Goal: Information Seeking & Learning: Learn about a topic

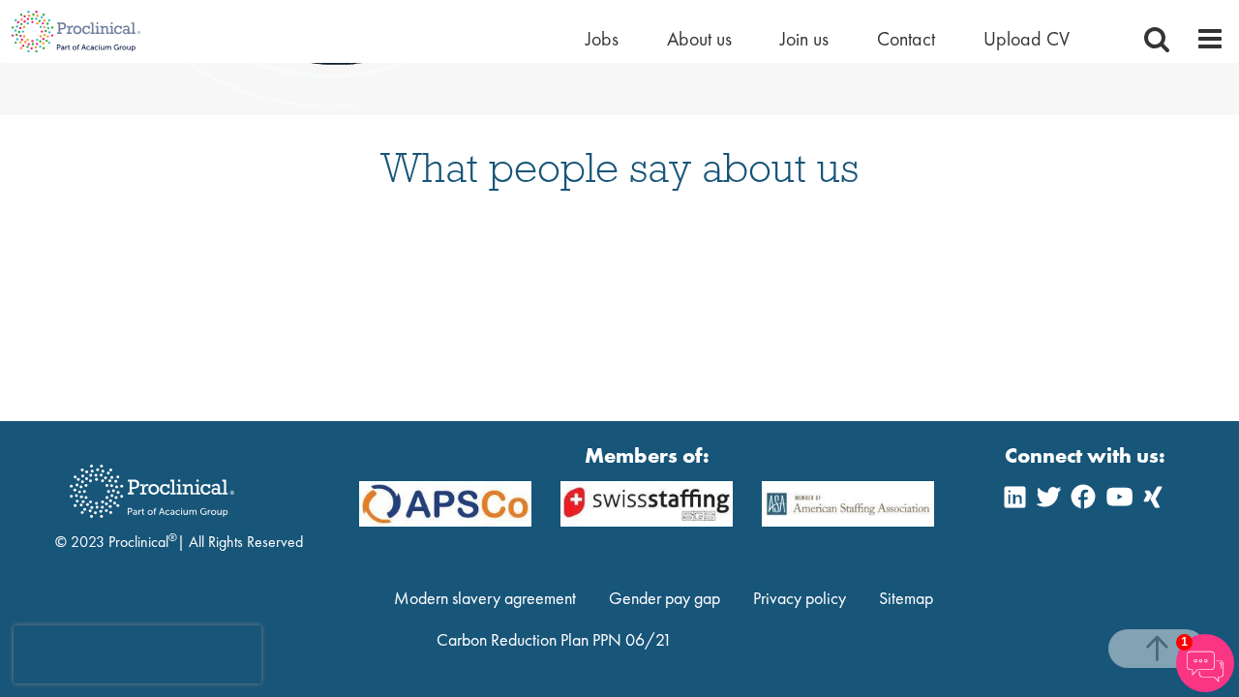
scroll to position [5061, 0]
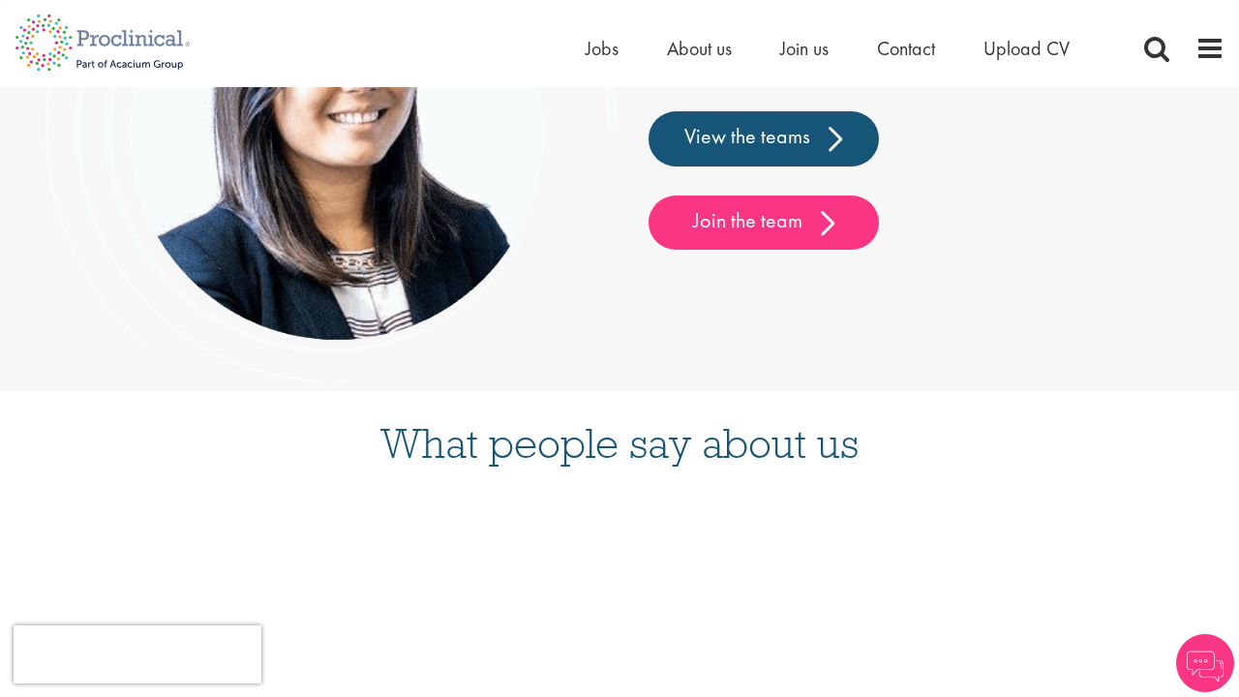
scroll to position [5697, 0]
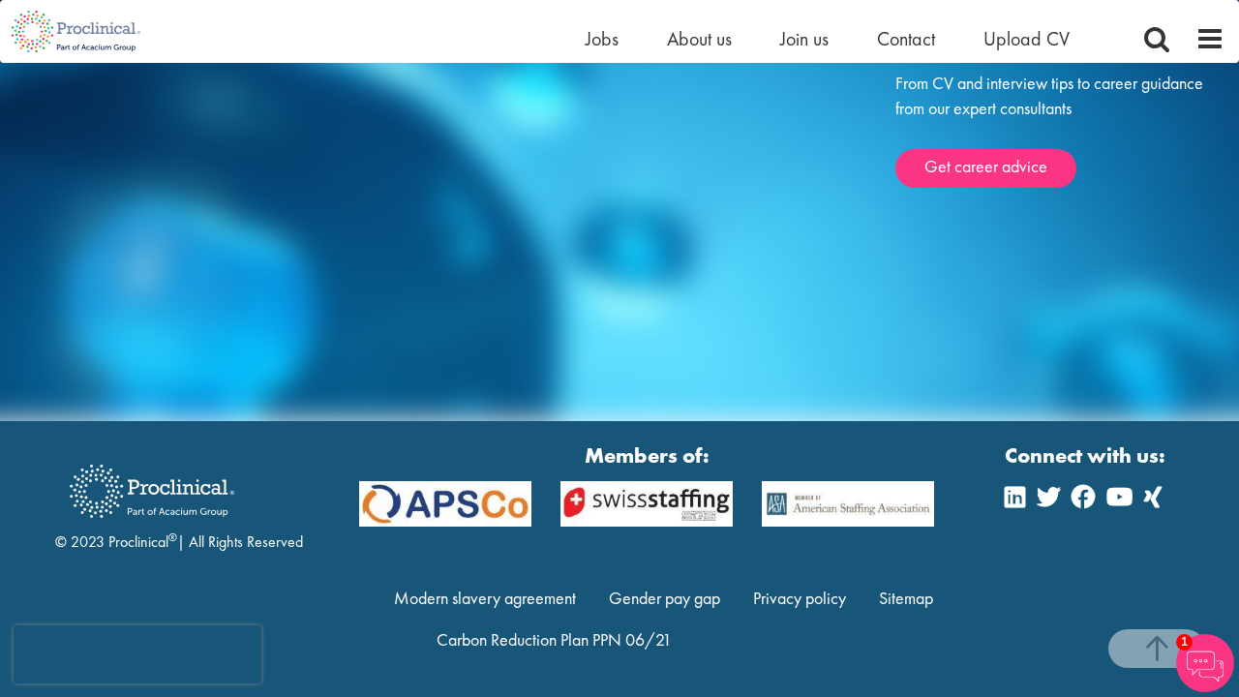
scroll to position [3257, 0]
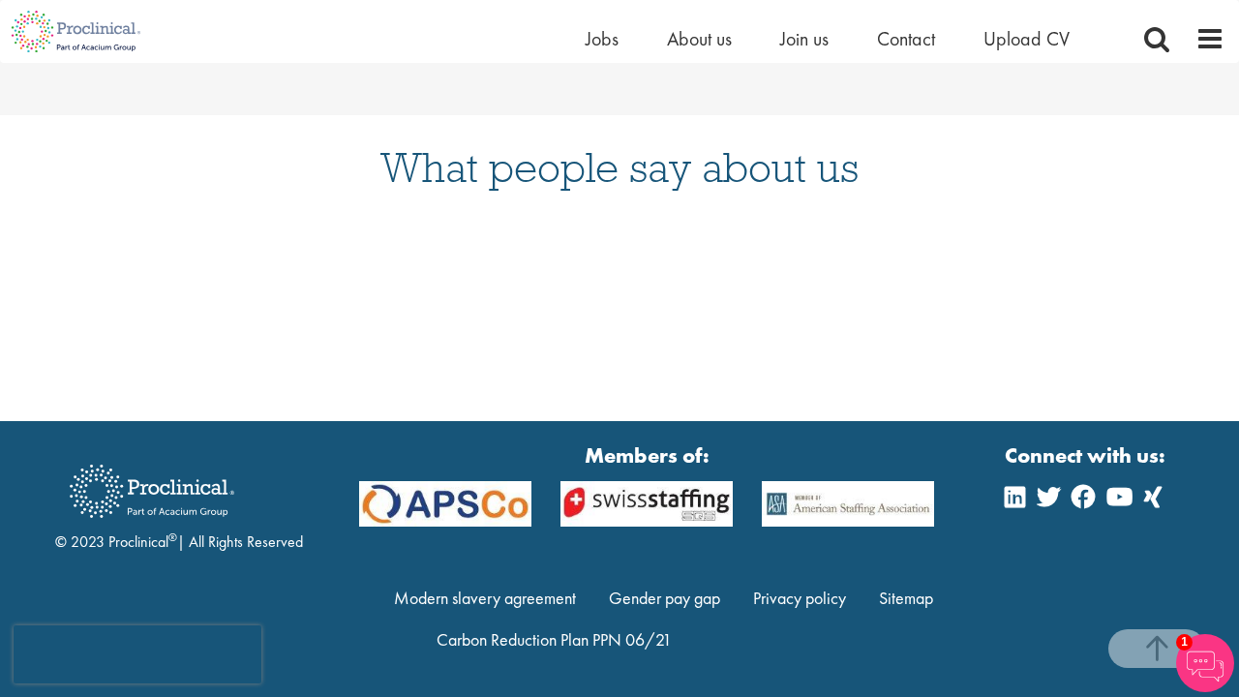
scroll to position [3580, 0]
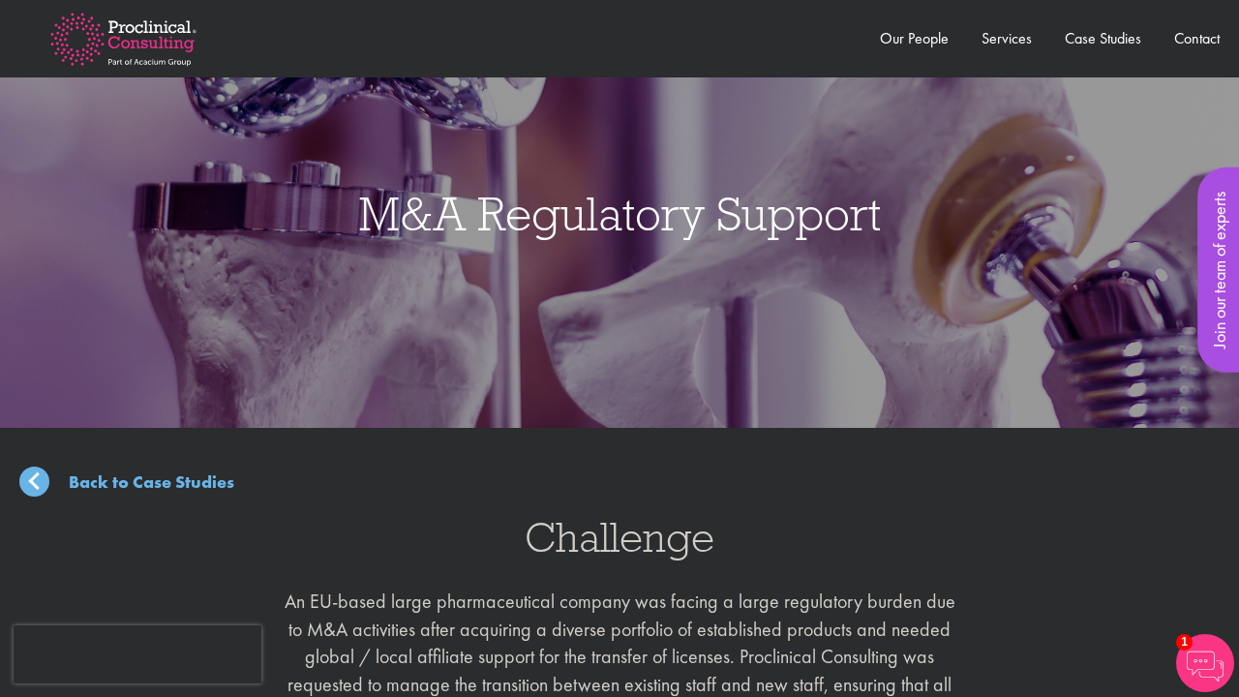
scroll to position [1453, 0]
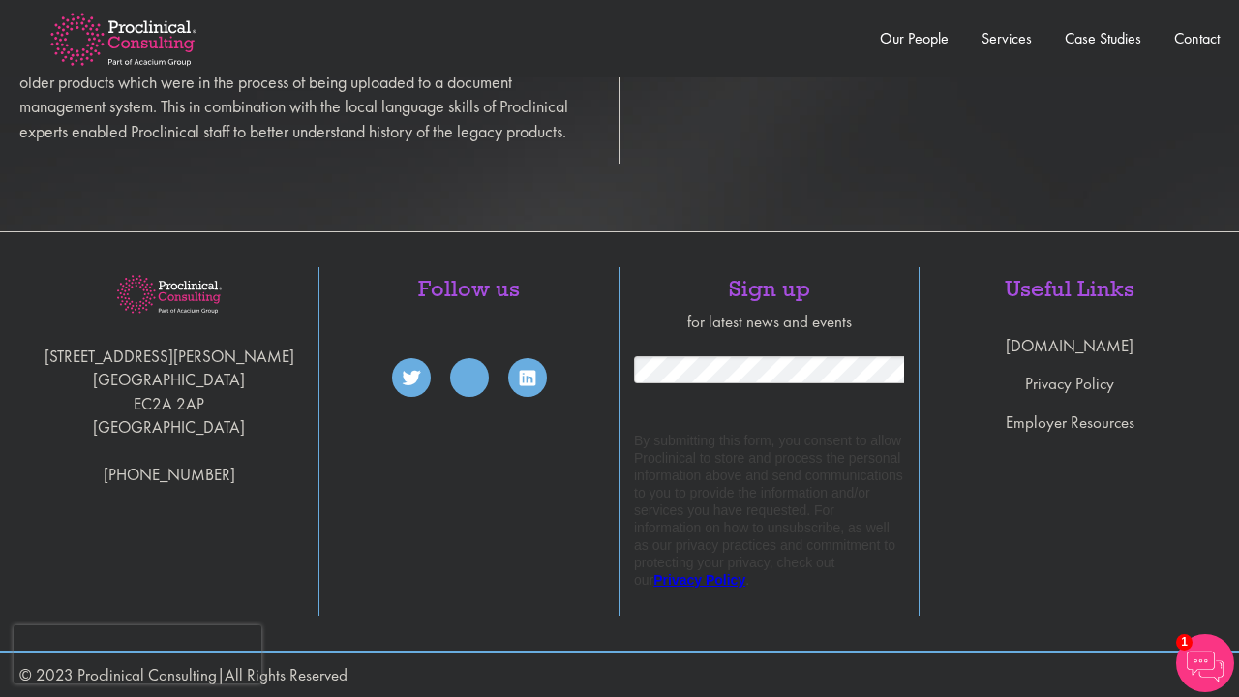
scroll to position [3427, 0]
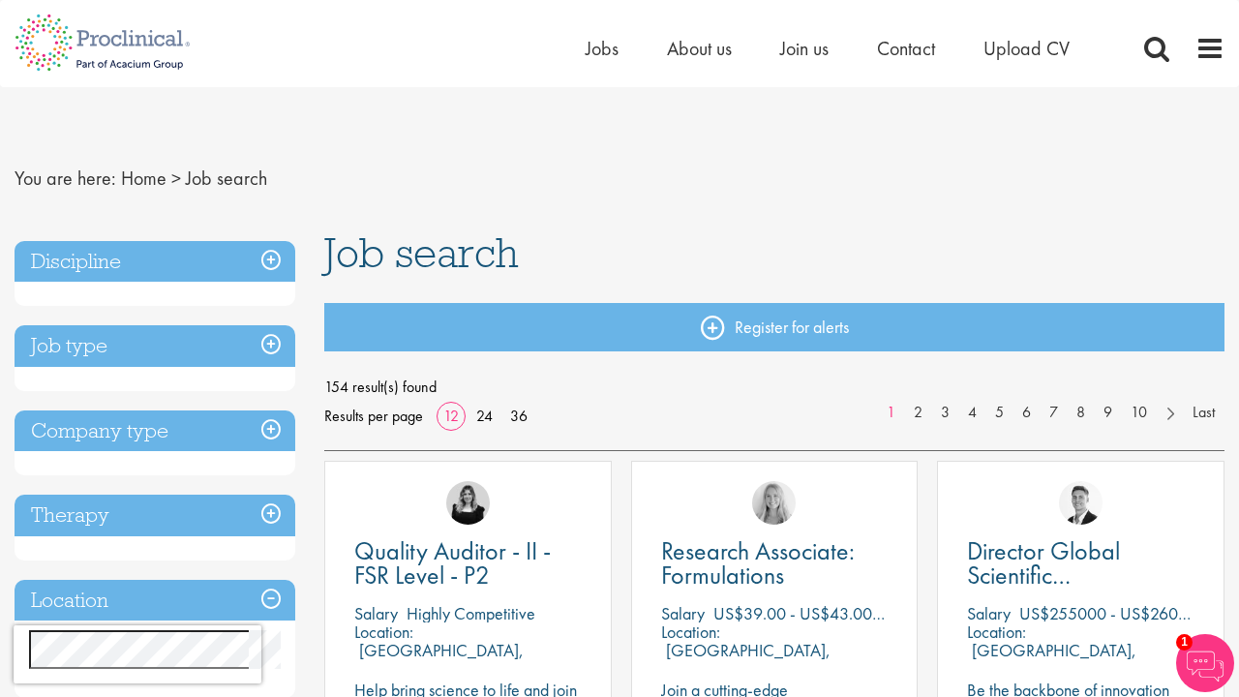
scroll to position [2827, 0]
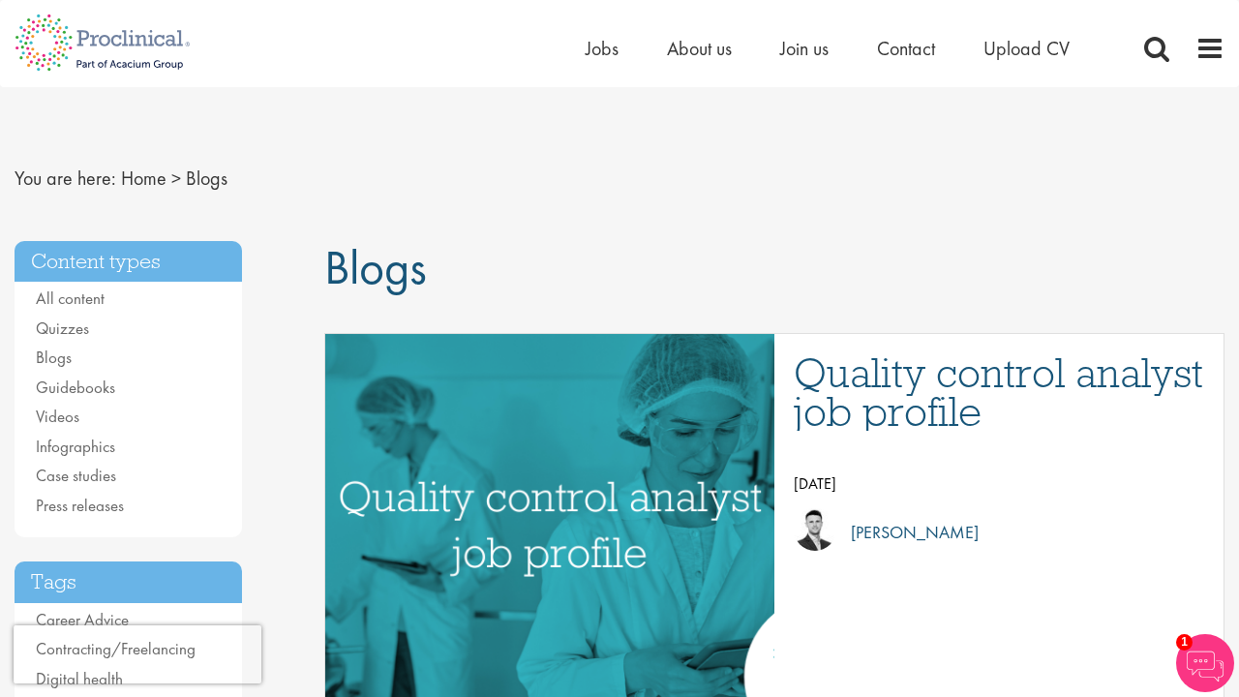
scroll to position [5405, 0]
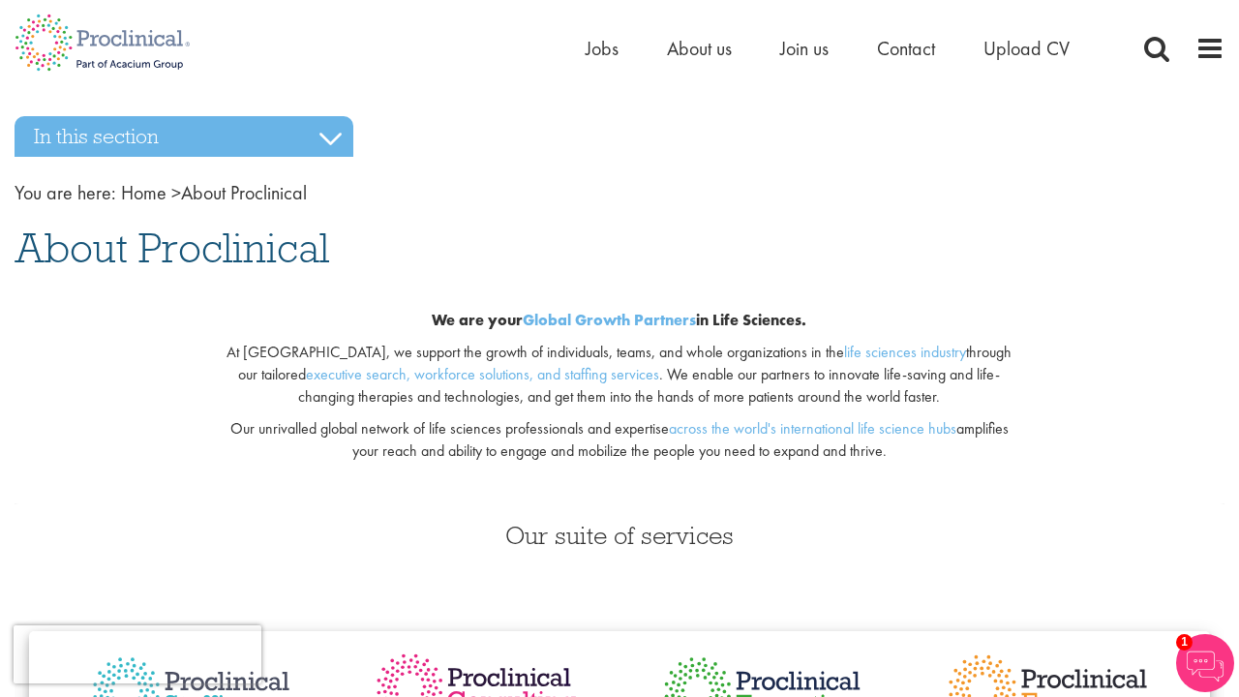
scroll to position [7471, 0]
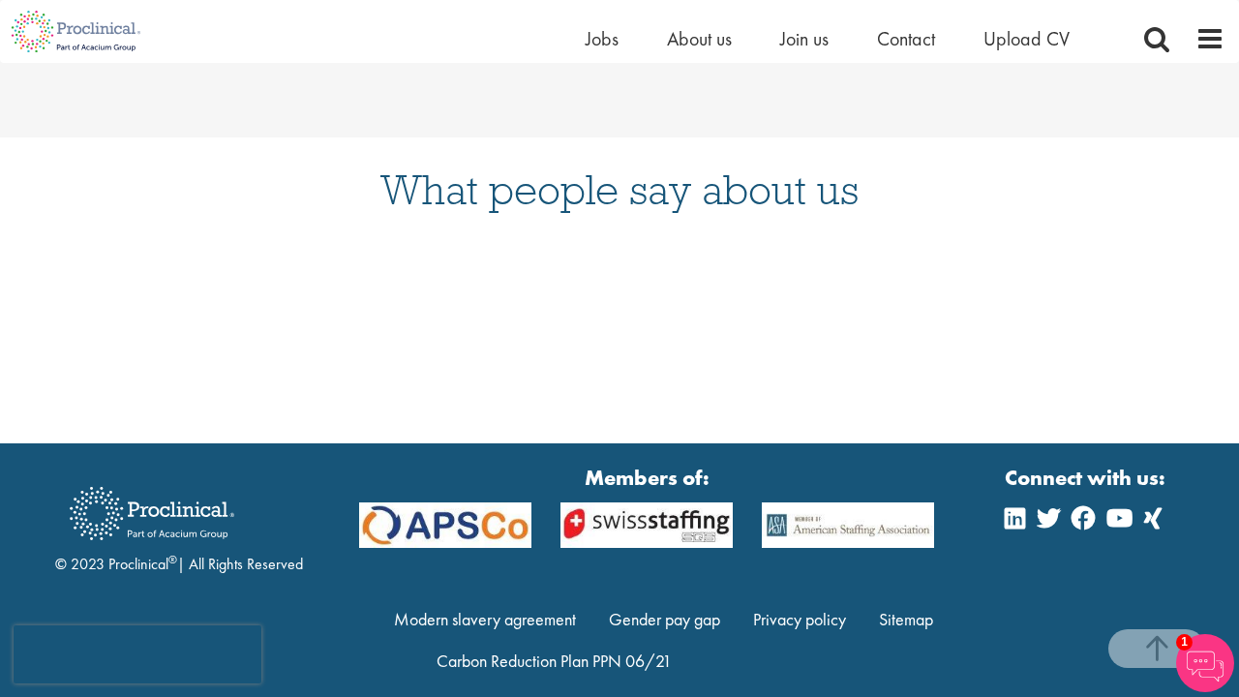
scroll to position [1660, 0]
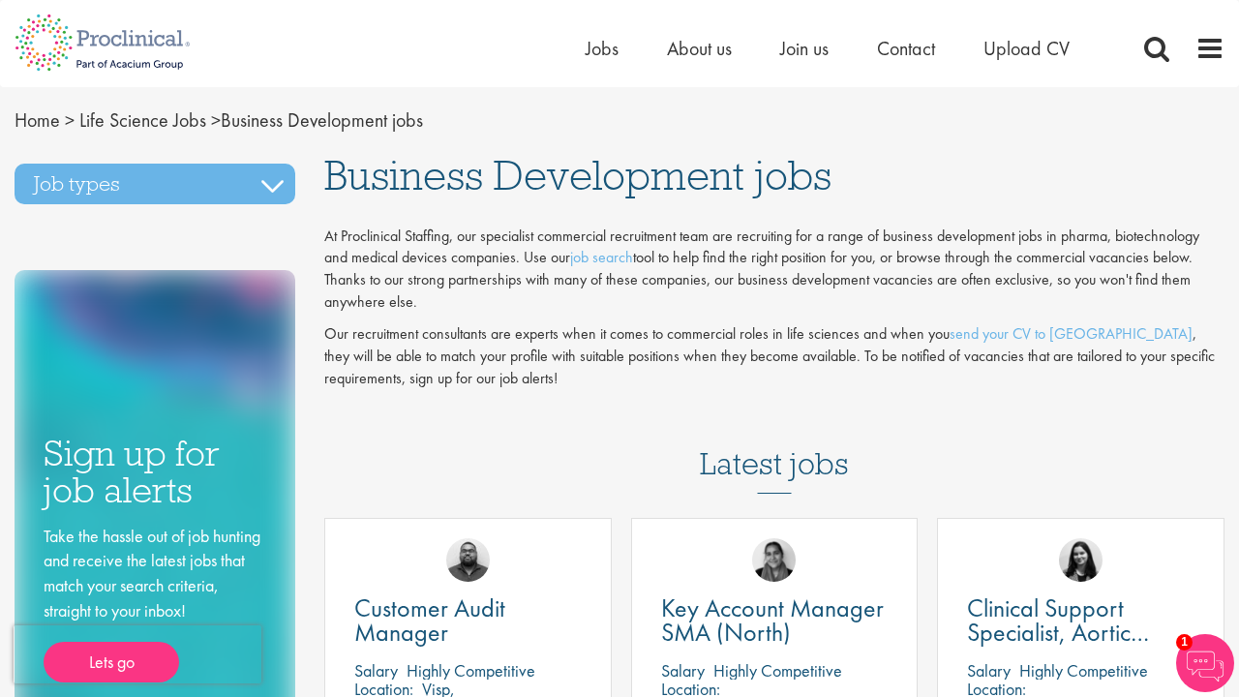
scroll to position [2432, 0]
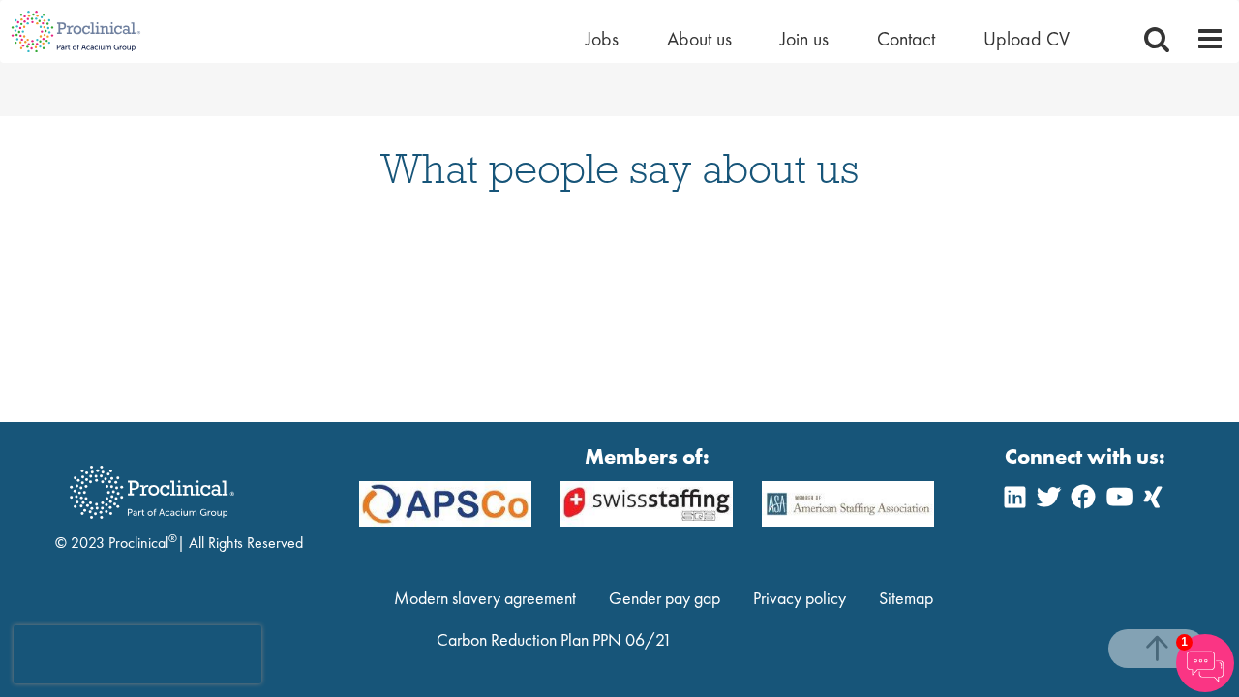
scroll to position [1980, 0]
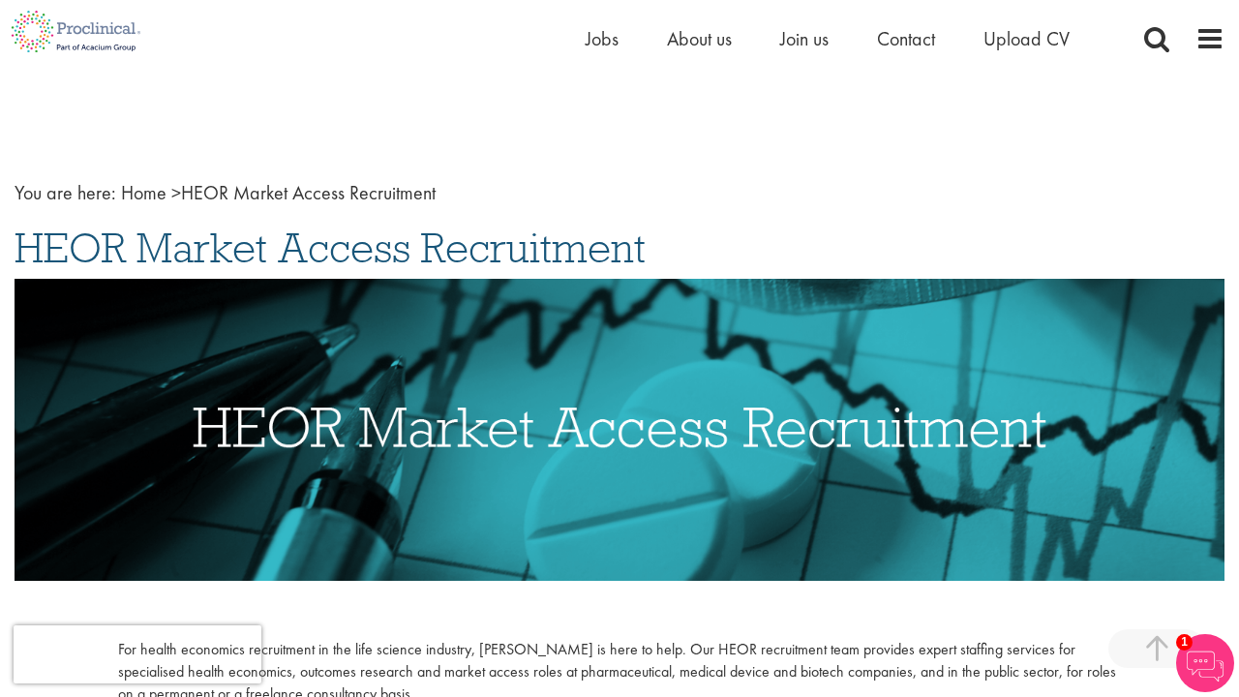
scroll to position [3844, 0]
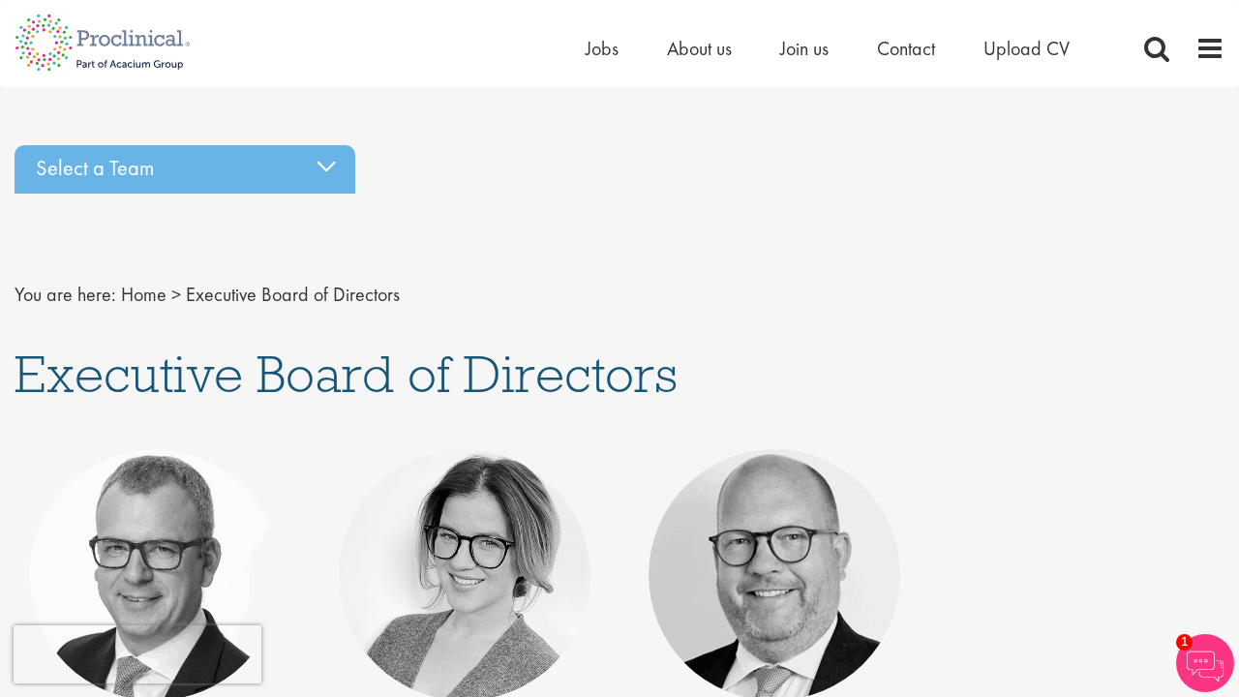
scroll to position [3497, 0]
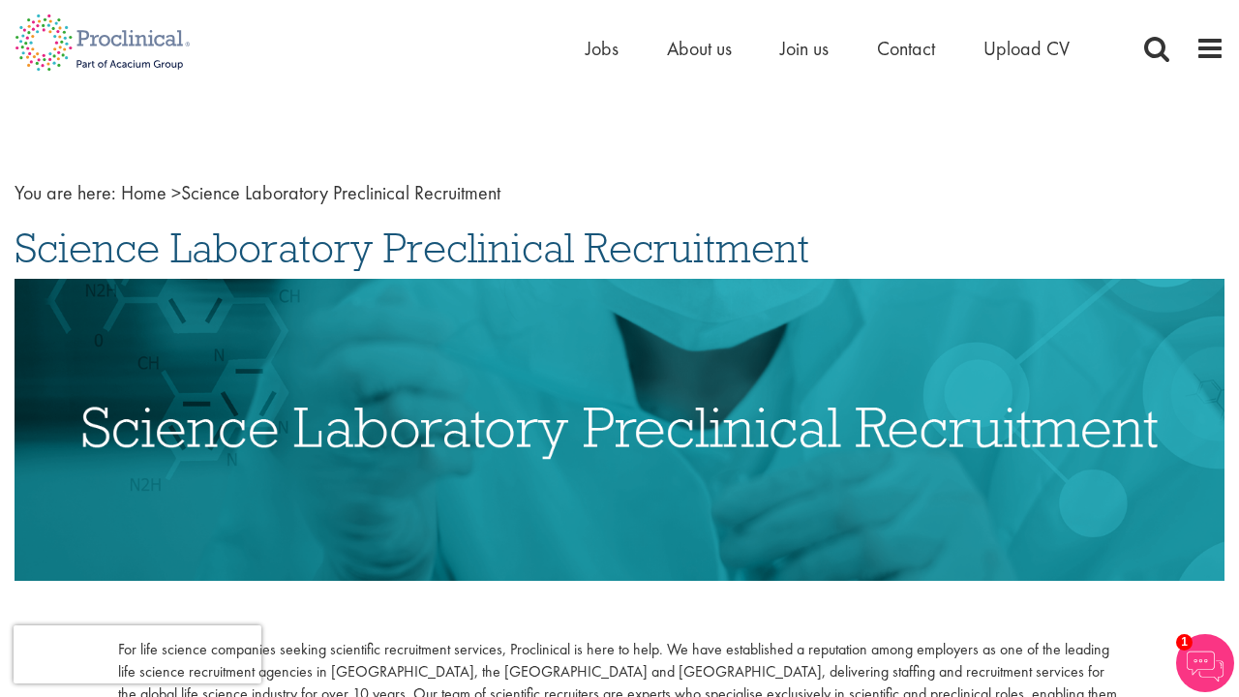
scroll to position [2398, 0]
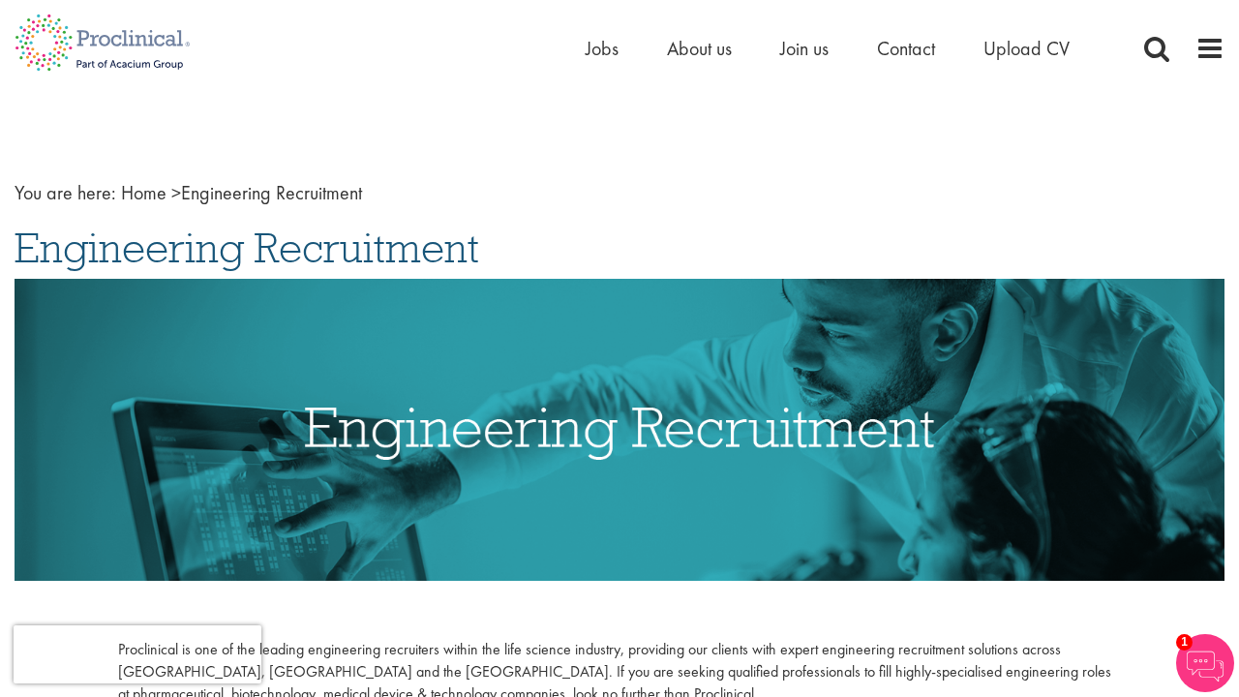
scroll to position [5756, 0]
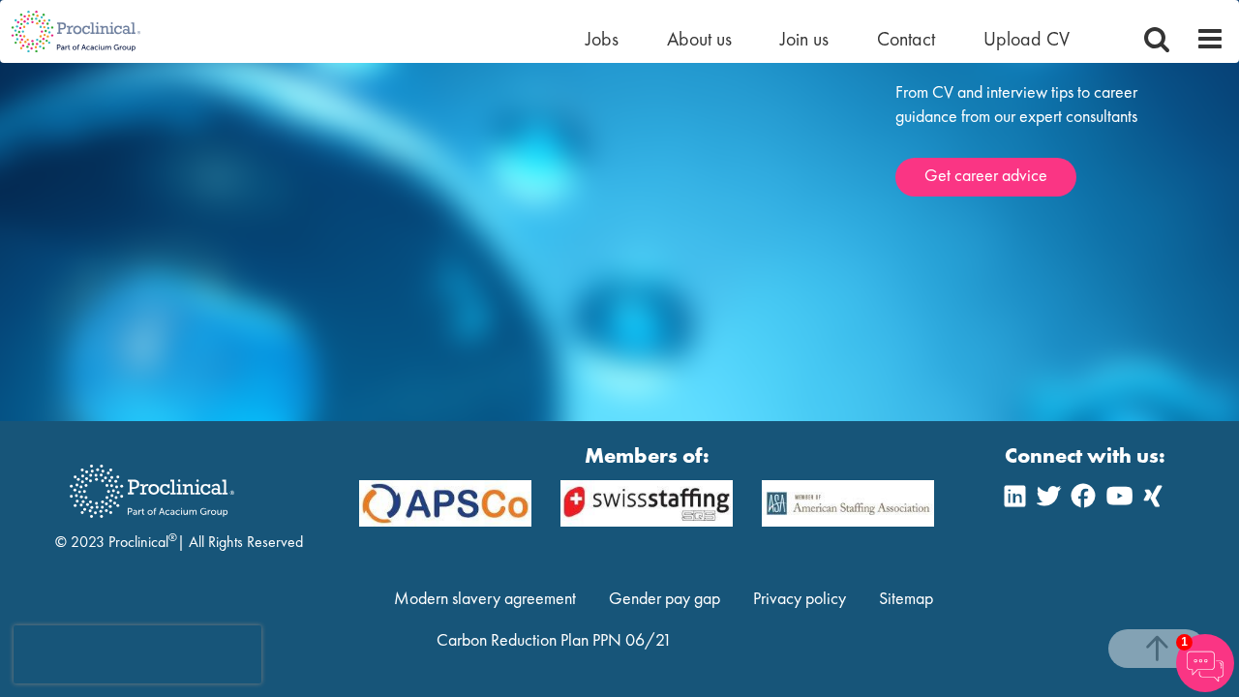
scroll to position [1853, 0]
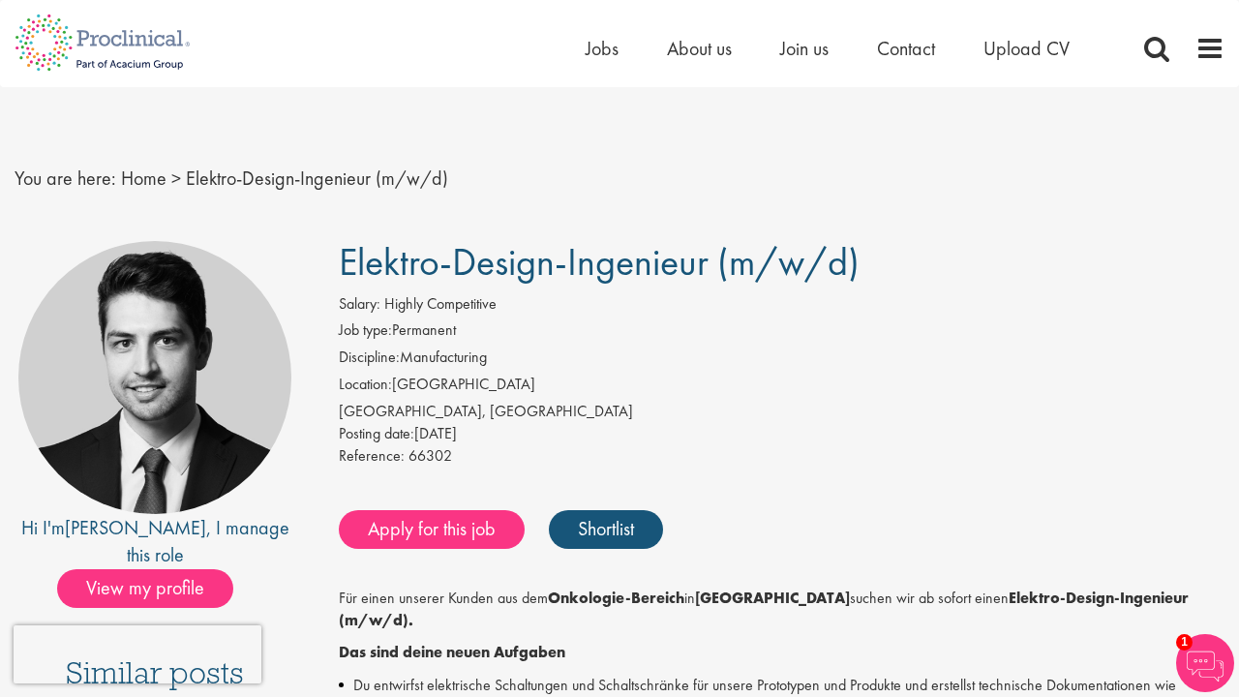
scroll to position [5366, 0]
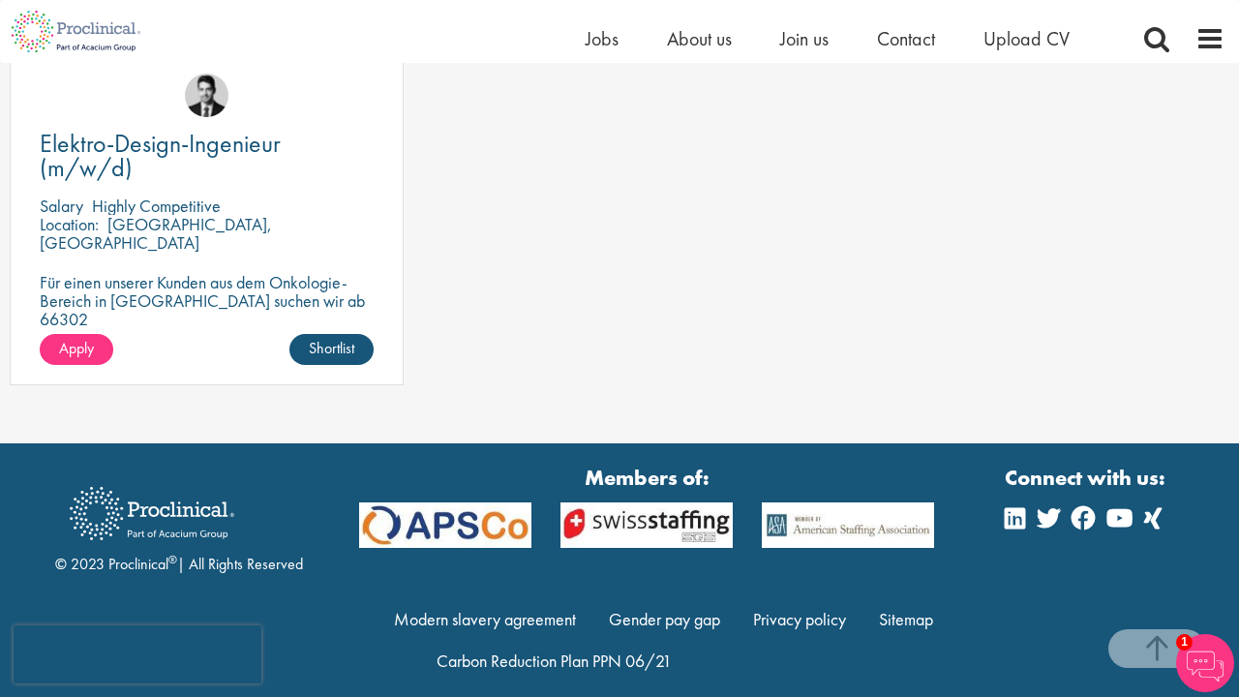
scroll to position [2813, 0]
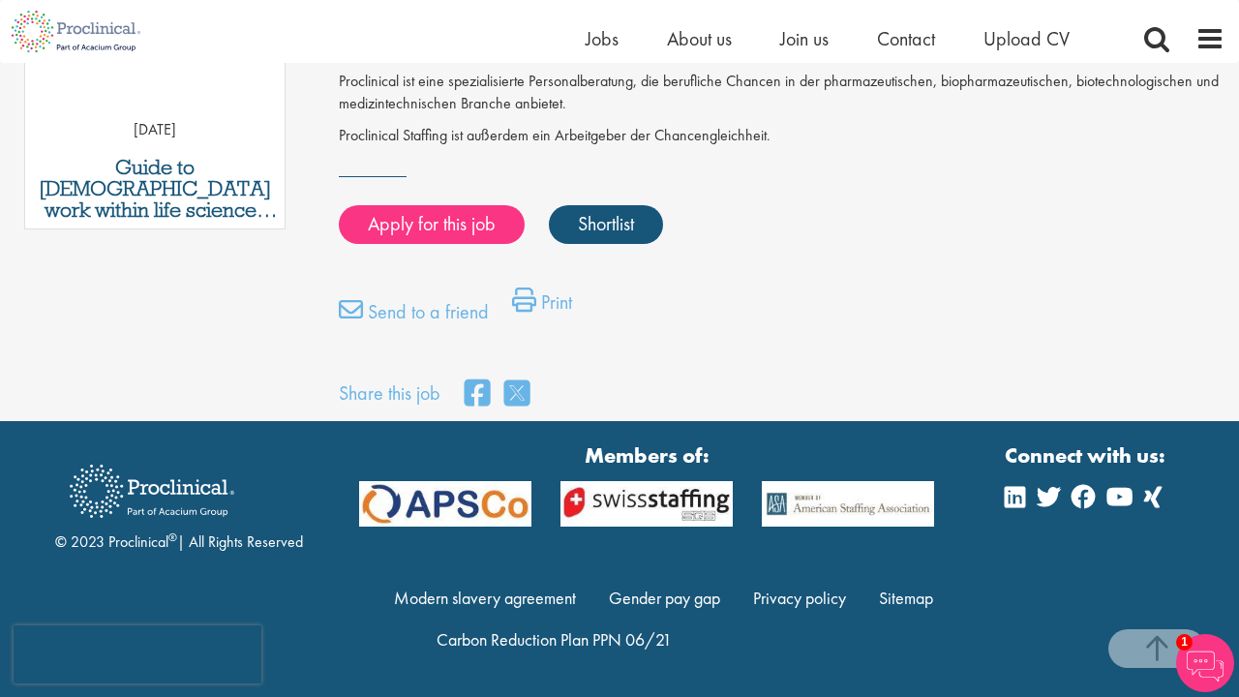
scroll to position [1152, 0]
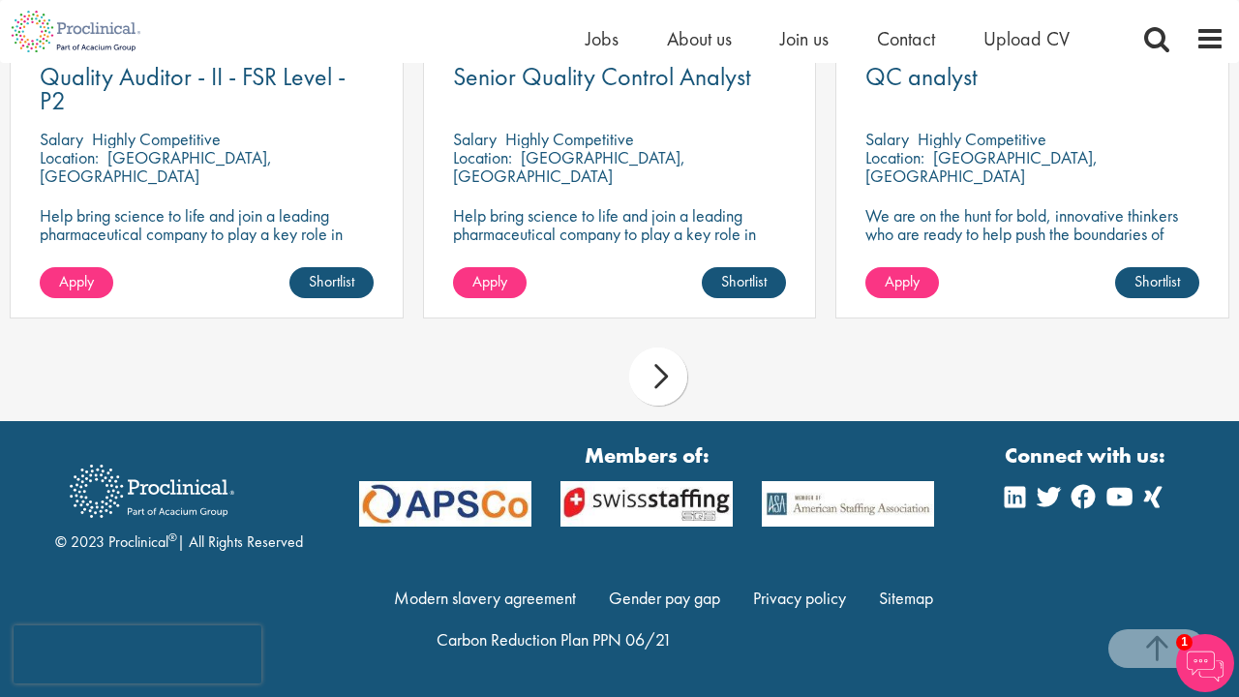
scroll to position [1720, 0]
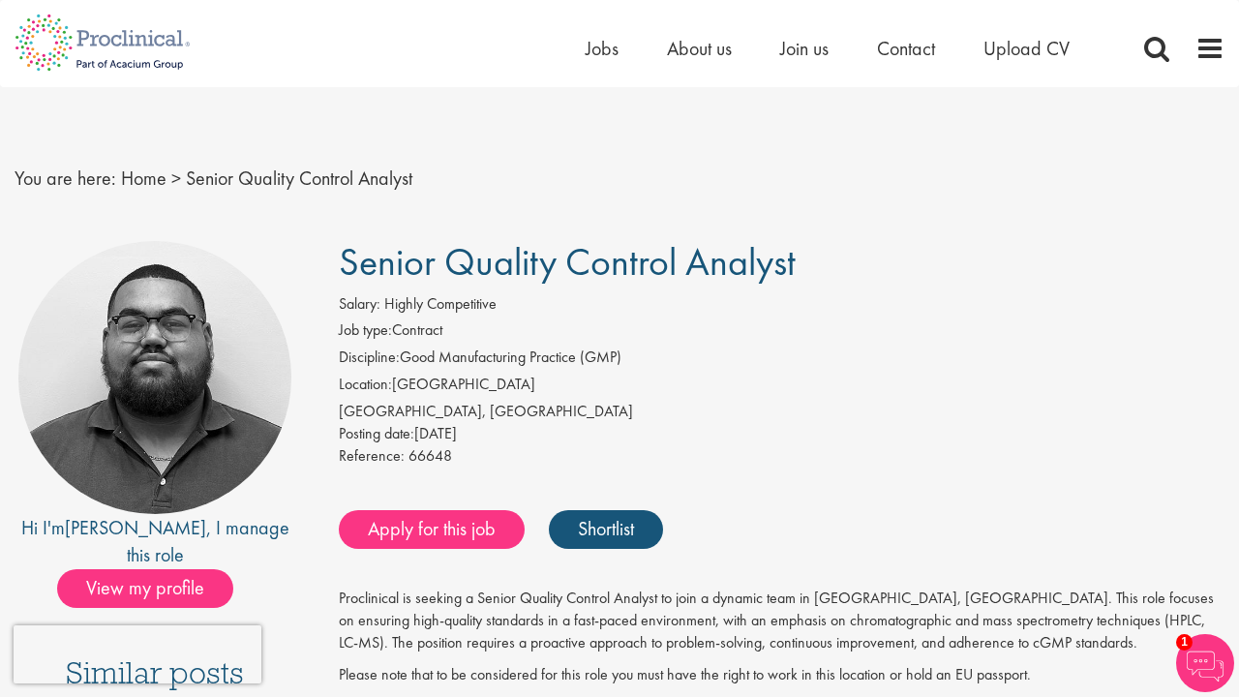
scroll to position [4319, 0]
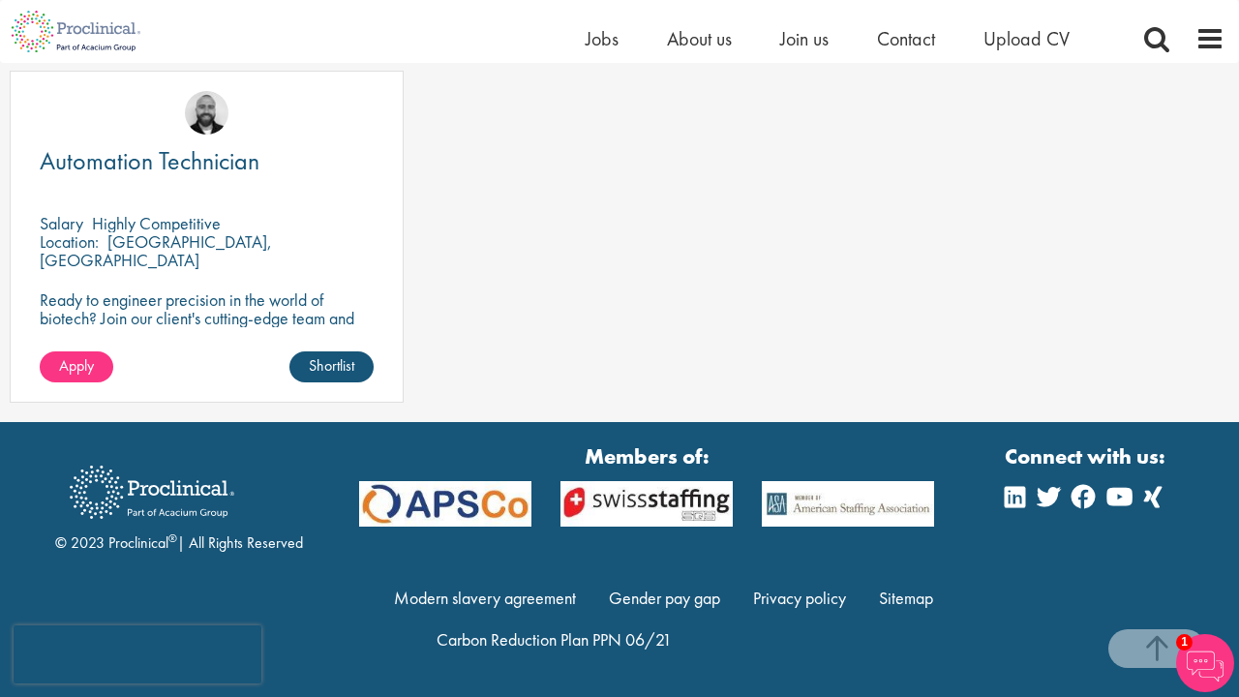
scroll to position [1953, 0]
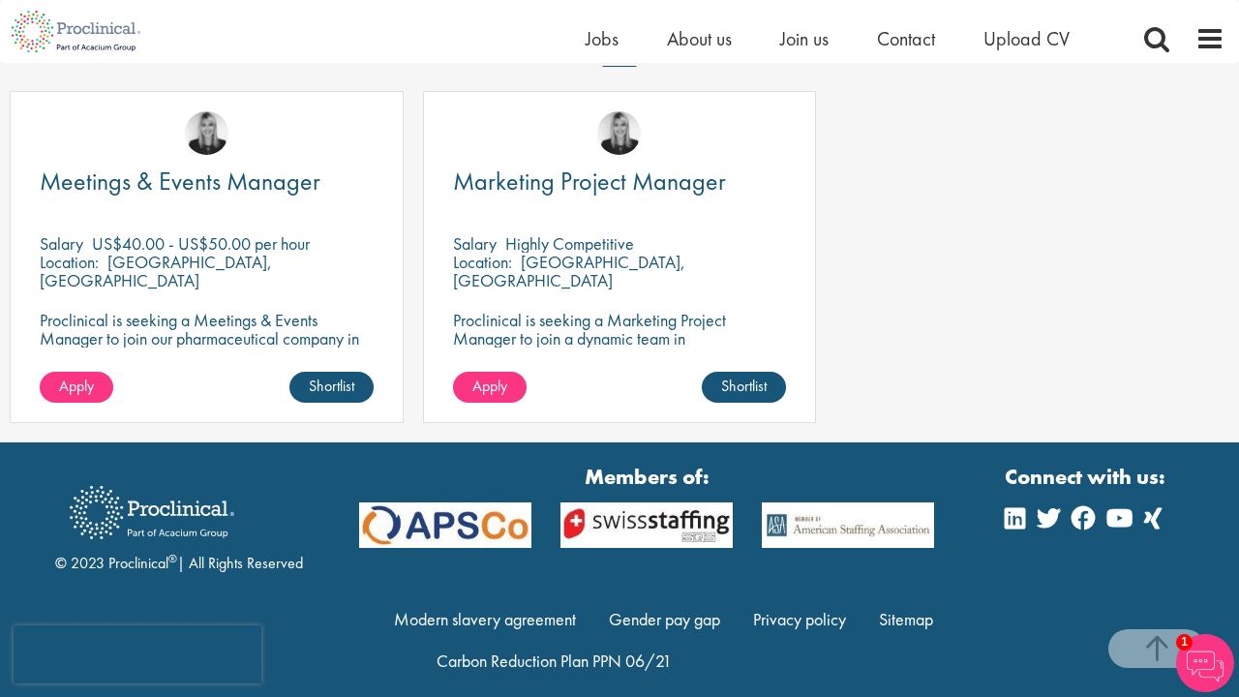
scroll to position [1566, 0]
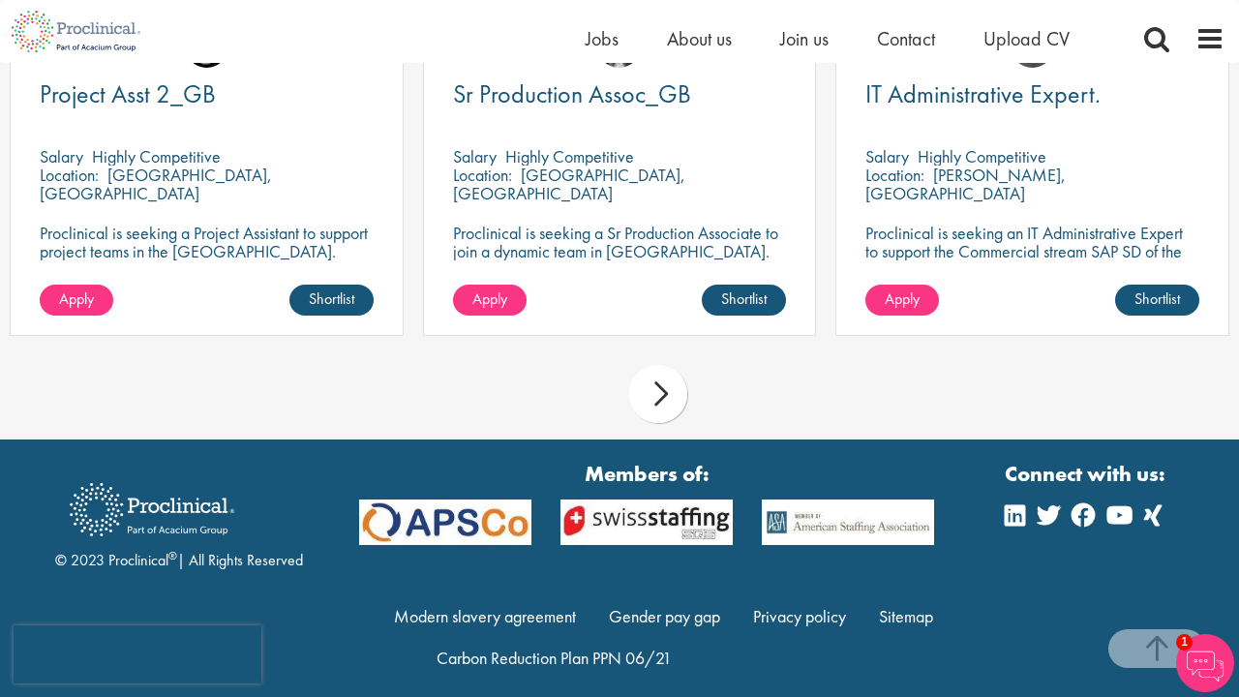
scroll to position [1744, 0]
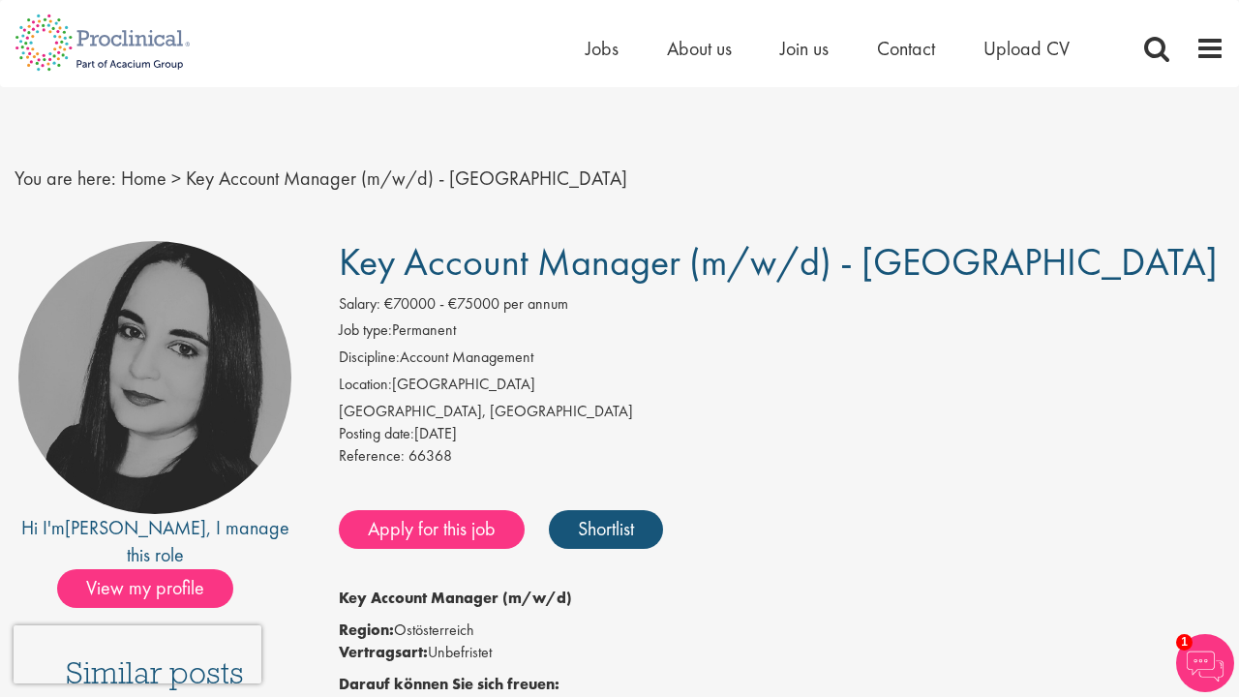
scroll to position [2225, 0]
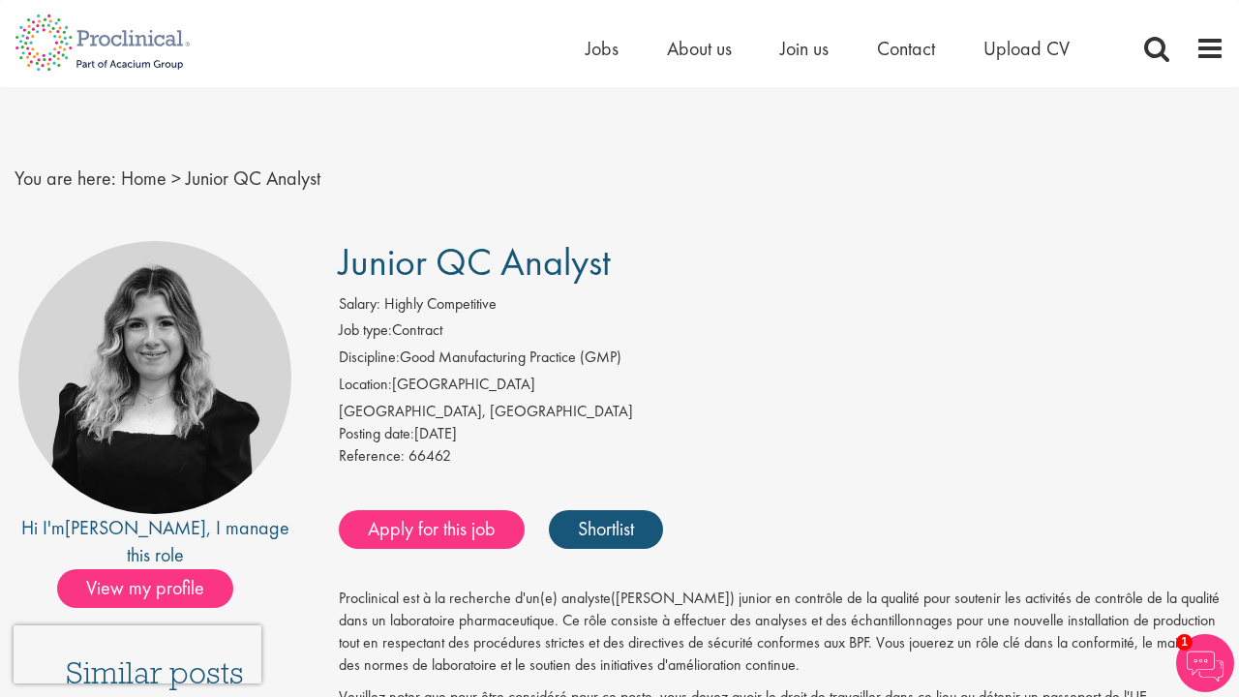
scroll to position [4263, 0]
